Goal: Information Seeking & Learning: Learn about a topic

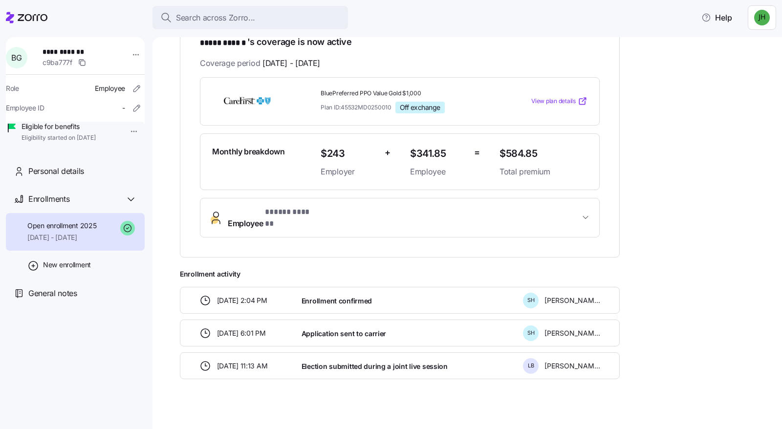
scroll to position [138, 0]
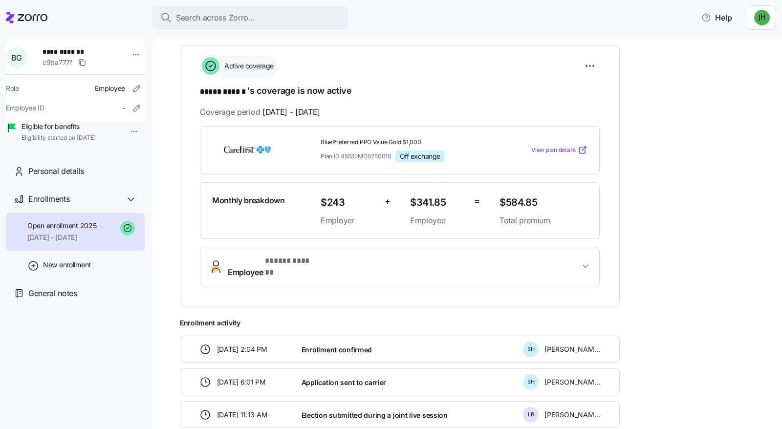
click at [399, 267] on span "Employee * ***** ****** *" at bounding box center [404, 266] width 352 height 23
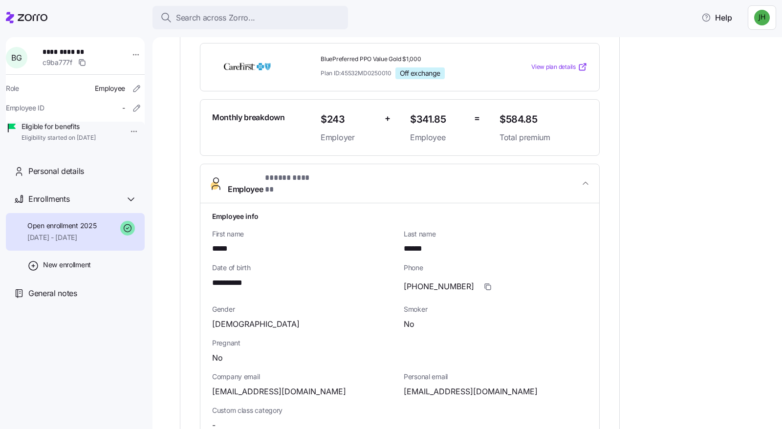
scroll to position [187, 0]
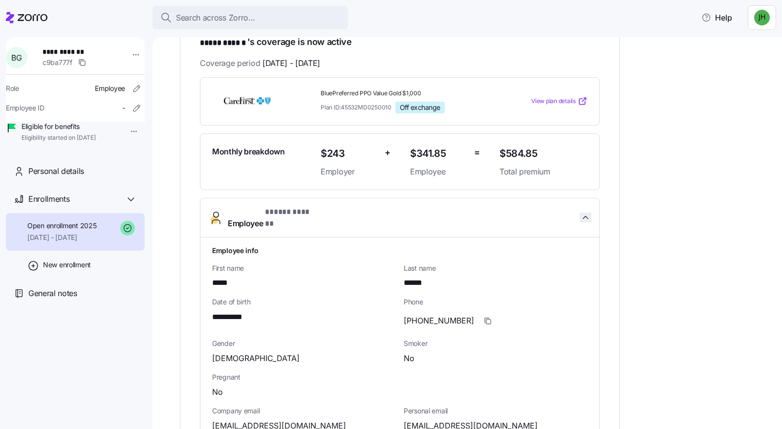
click at [588, 214] on icon "button" at bounding box center [585, 218] width 10 height 10
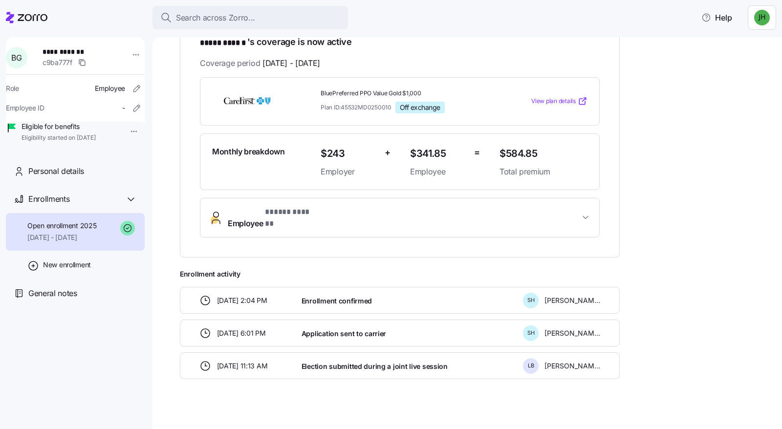
click at [565, 103] on span "View plan details" at bounding box center [553, 101] width 44 height 9
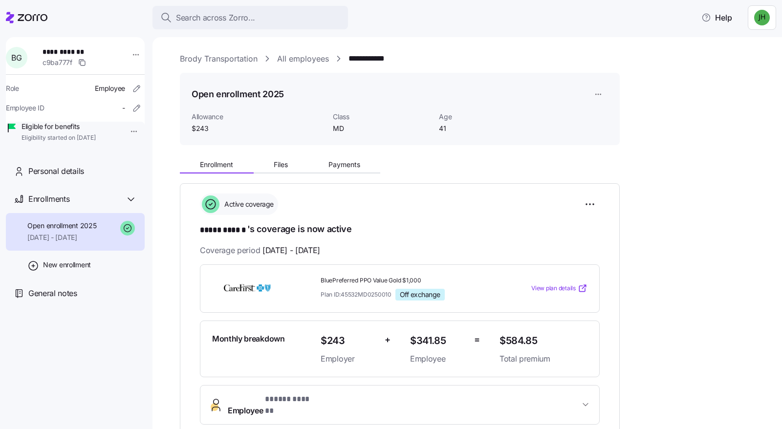
scroll to position [49, 0]
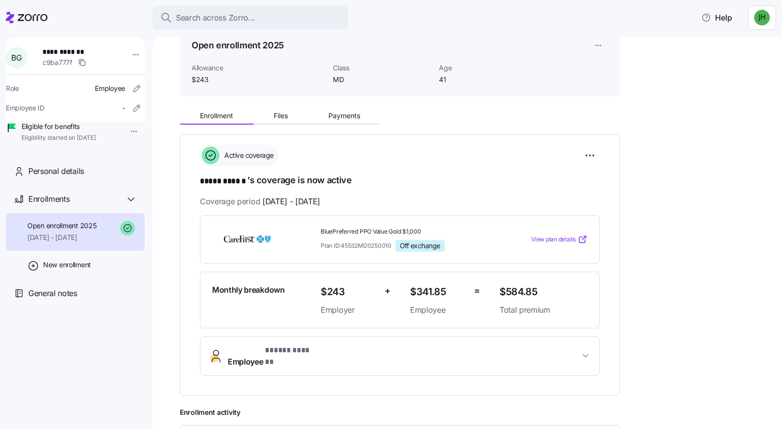
click at [567, 241] on span "View plan details" at bounding box center [553, 239] width 44 height 9
click at [573, 350] on span "Employee * ***** ****** *" at bounding box center [404, 355] width 352 height 23
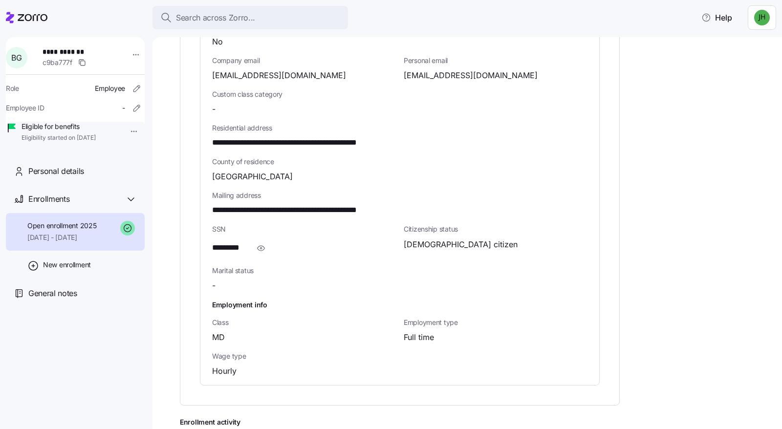
scroll to position [489, 0]
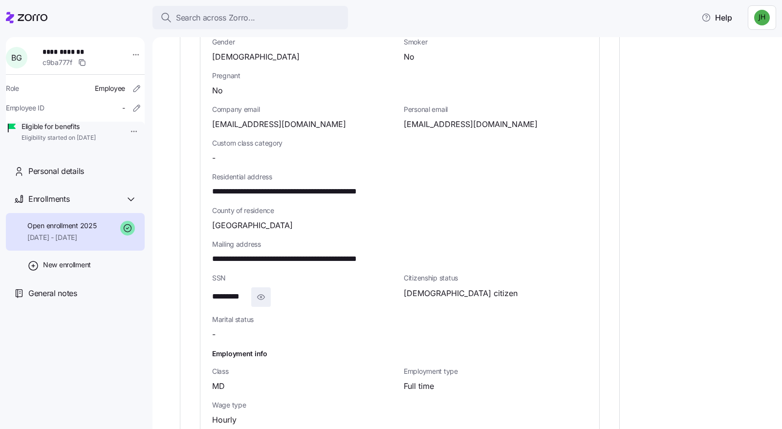
click at [266, 288] on span "button" at bounding box center [261, 297] width 19 height 19
click at [272, 291] on icon "button" at bounding box center [272, 297] width 10 height 12
click at [257, 291] on icon "button" at bounding box center [261, 297] width 10 height 12
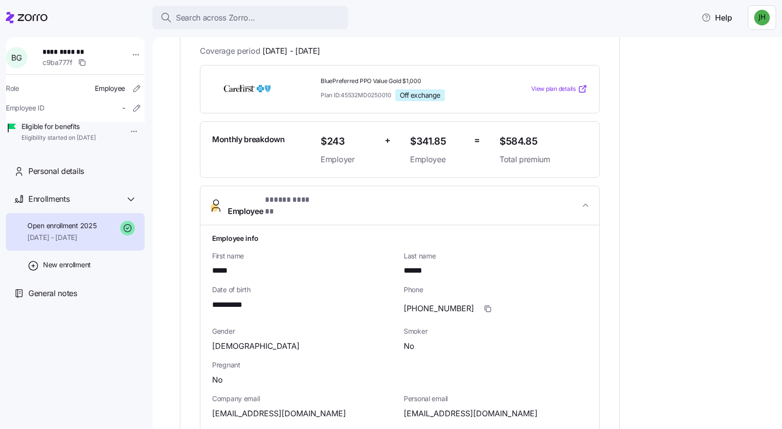
scroll to position [195, 0]
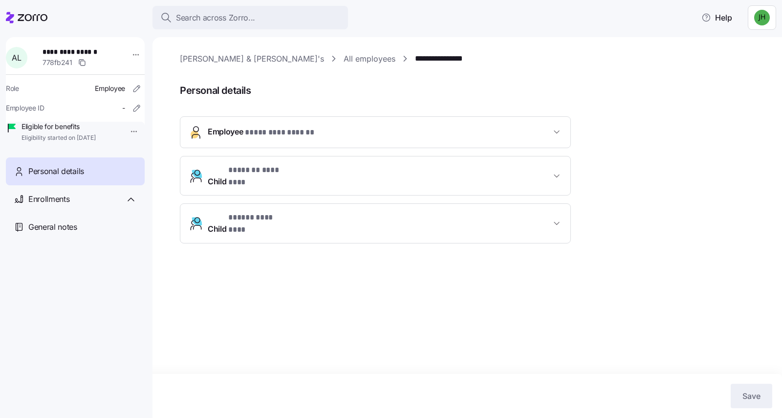
click at [84, 131] on span "Eligible for benefits" at bounding box center [58, 127] width 74 height 10
click at [78, 131] on span "Eligible for benefits" at bounding box center [58, 127] width 74 height 10
click at [74, 177] on span "Personal details" at bounding box center [56, 171] width 56 height 12
click at [343, 53] on link "All employees" at bounding box center [369, 59] width 52 height 12
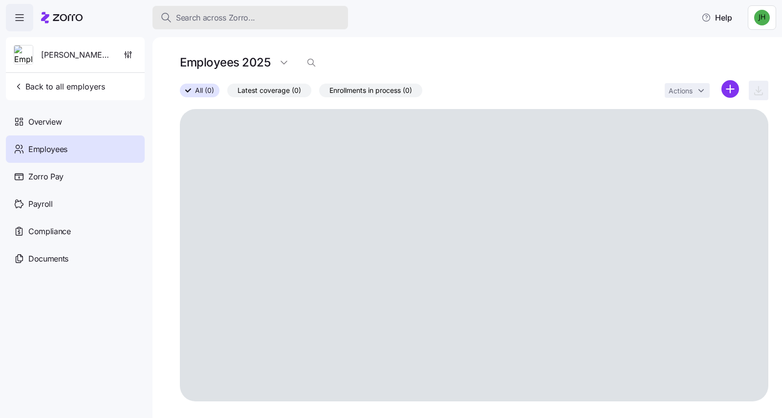
click at [228, 20] on span "Search across Zorro..." at bounding box center [215, 18] width 79 height 12
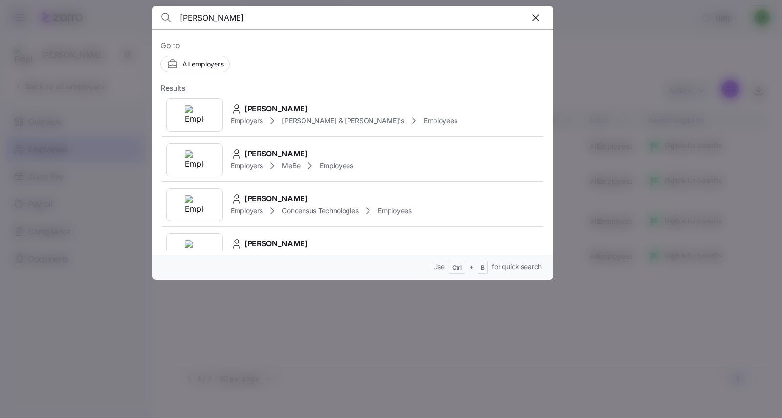
scroll to position [195, 0]
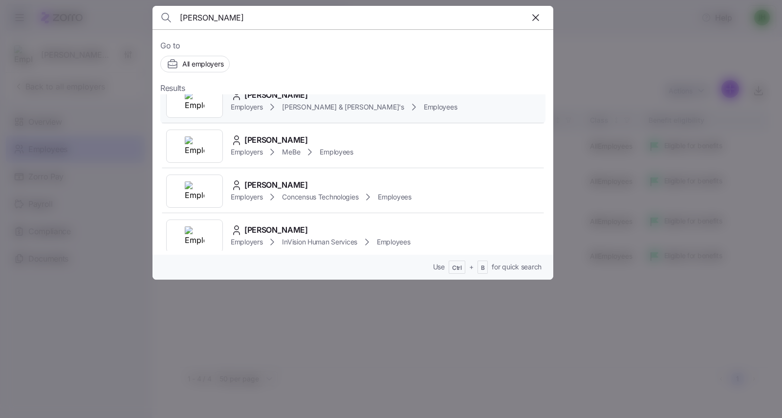
type input "[PERSON_NAME]"
click at [301, 97] on span "[PERSON_NAME]" at bounding box center [276, 95] width 64 height 12
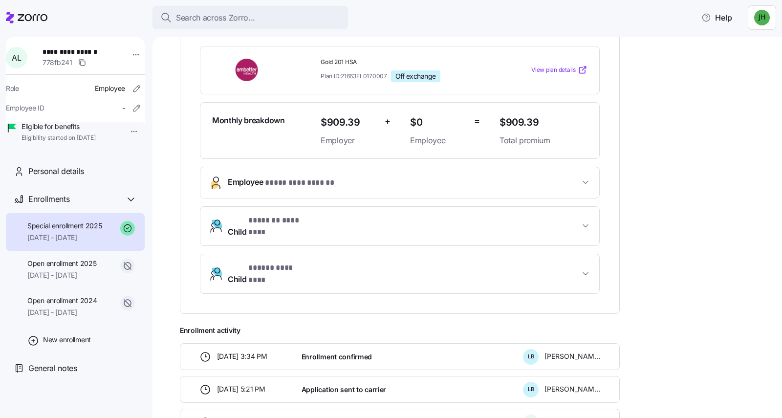
scroll to position [224, 0]
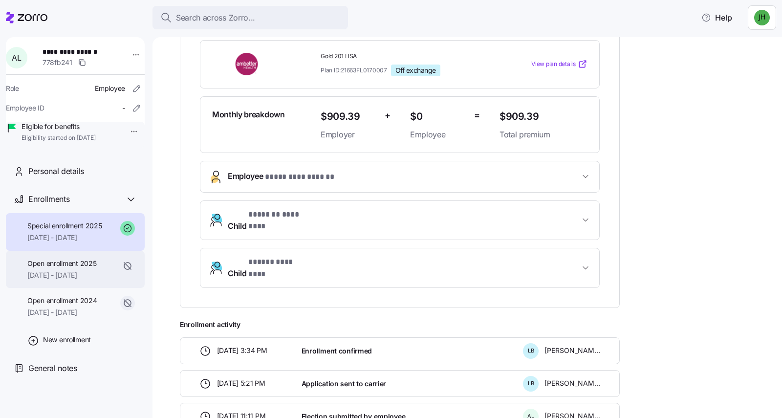
click at [90, 268] on span "Open enrollment 2025" at bounding box center [61, 263] width 69 height 10
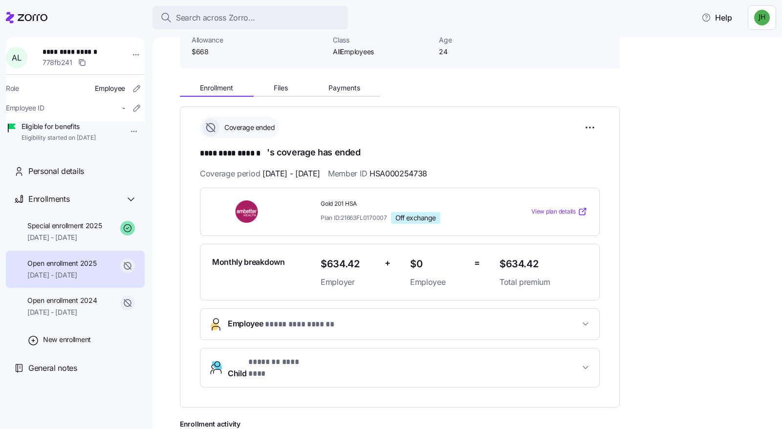
scroll to position [98, 0]
